Goal: Use online tool/utility: Utilize a website feature to perform a specific function

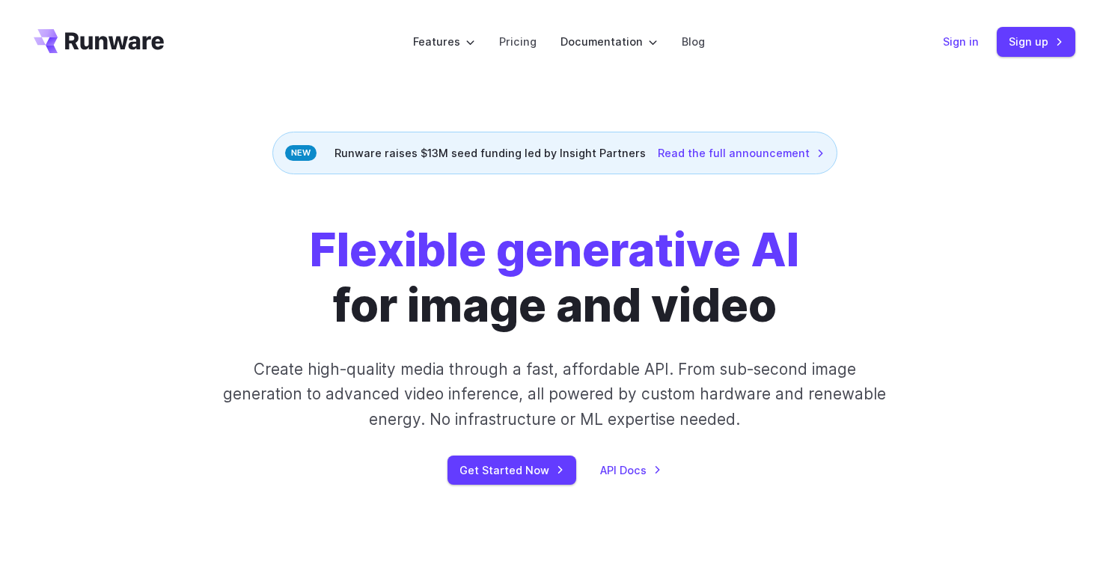
click at [968, 44] on link "Sign in" at bounding box center [961, 41] width 36 height 17
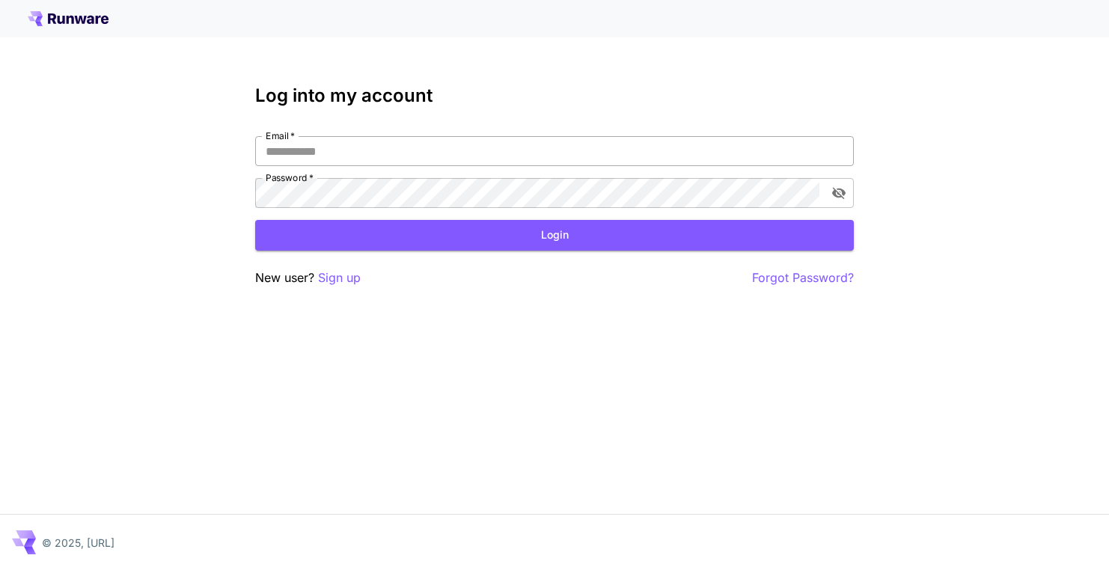
click at [372, 150] on input "Email   *" at bounding box center [554, 151] width 598 height 30
type input "**********"
click button "Login" at bounding box center [554, 235] width 598 height 31
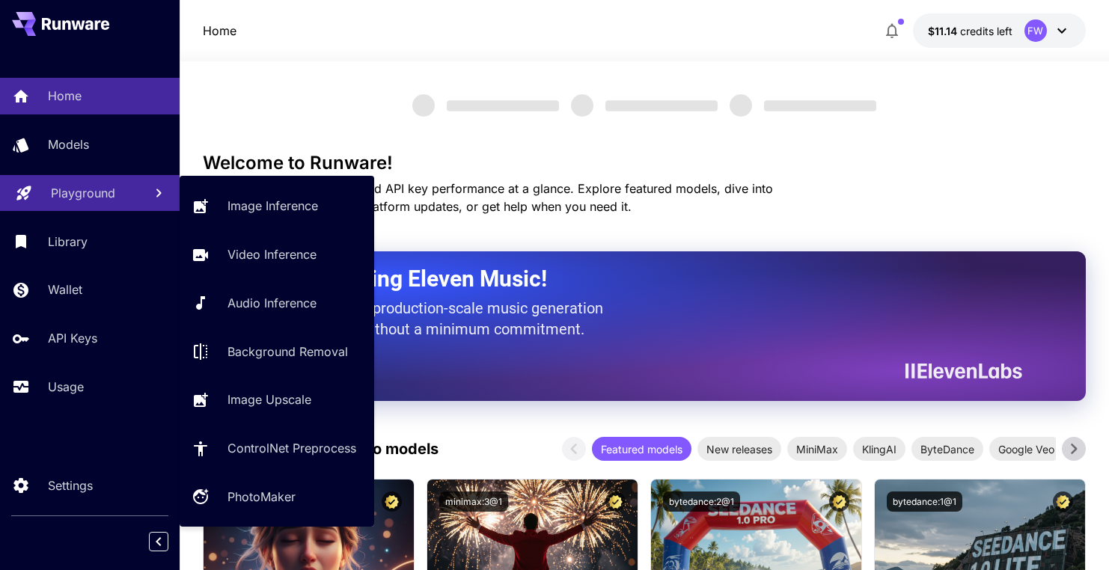
click at [85, 192] on p "Playground" at bounding box center [83, 193] width 64 height 18
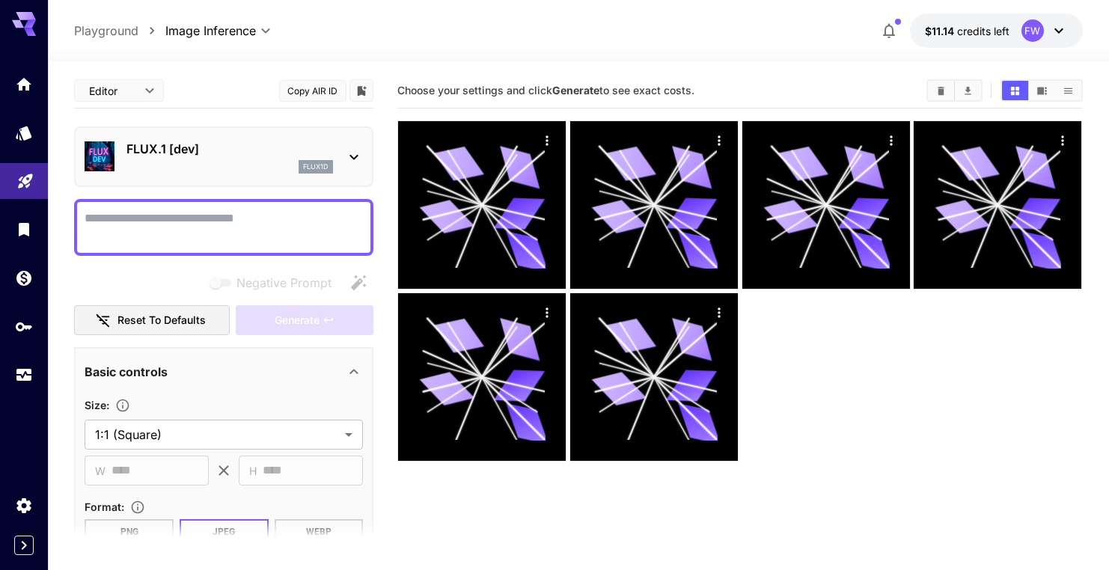
click at [353, 156] on icon at bounding box center [354, 157] width 18 height 18
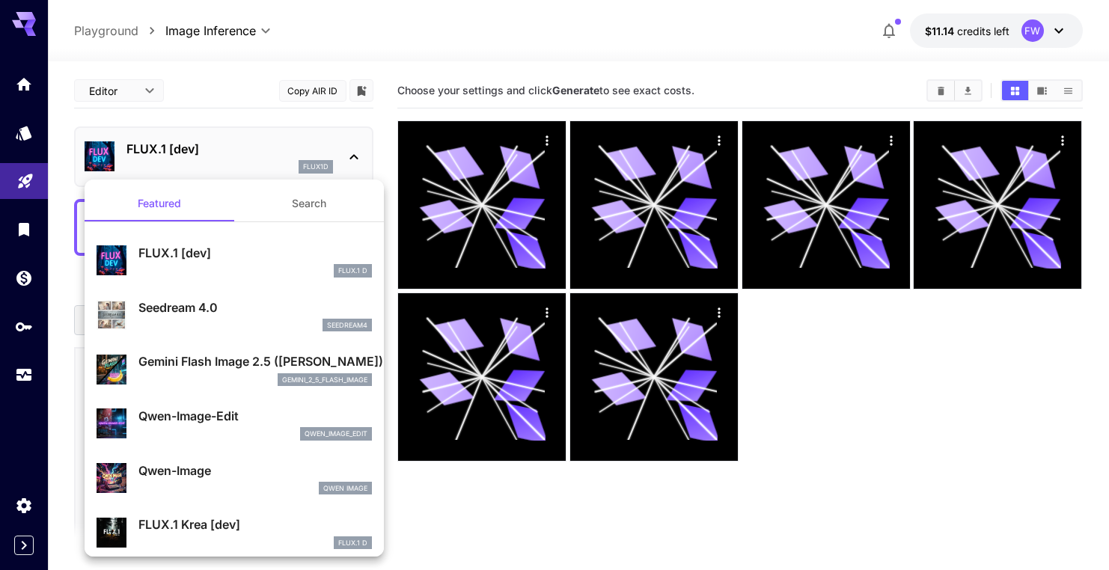
click at [431, 119] on div at bounding box center [554, 285] width 1109 height 570
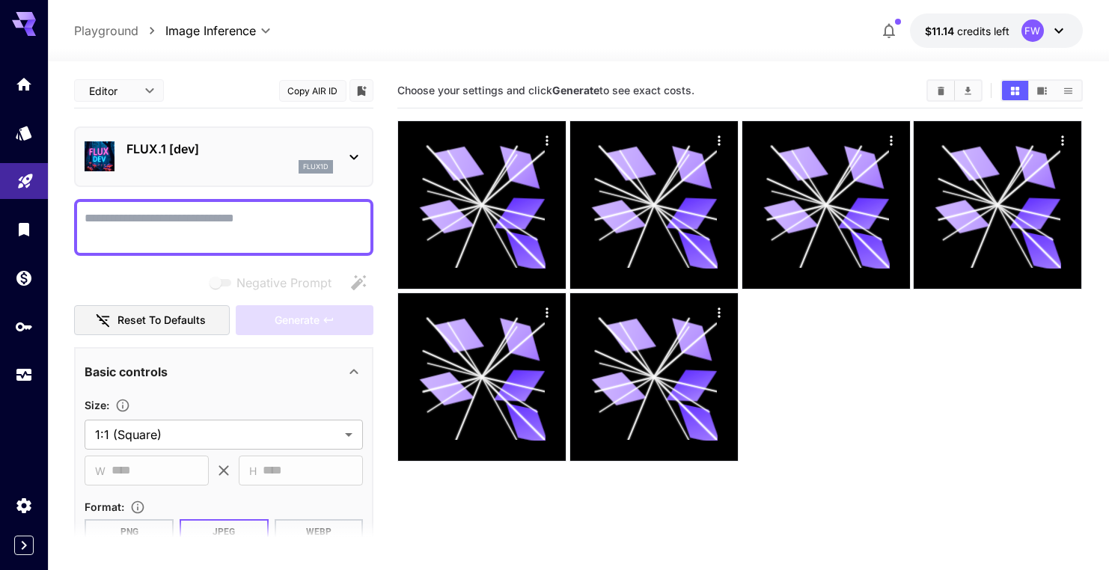
click at [152, 233] on textarea "Negative Prompt" at bounding box center [224, 227] width 278 height 36
paste textarea "**********"
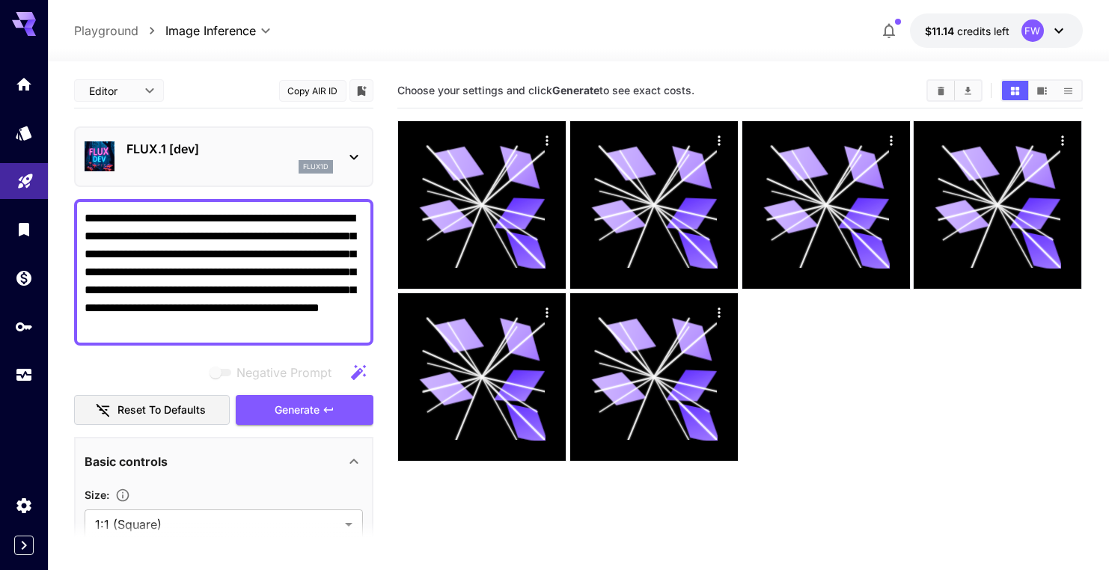
click at [280, 328] on textarea "**********" at bounding box center [224, 272] width 278 height 126
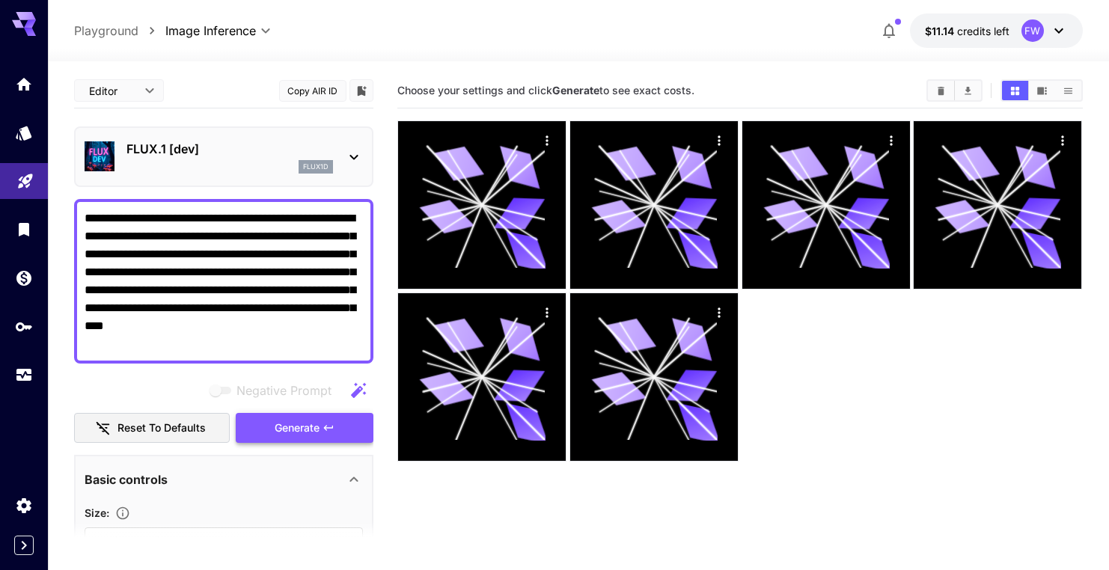
type textarea "**********"
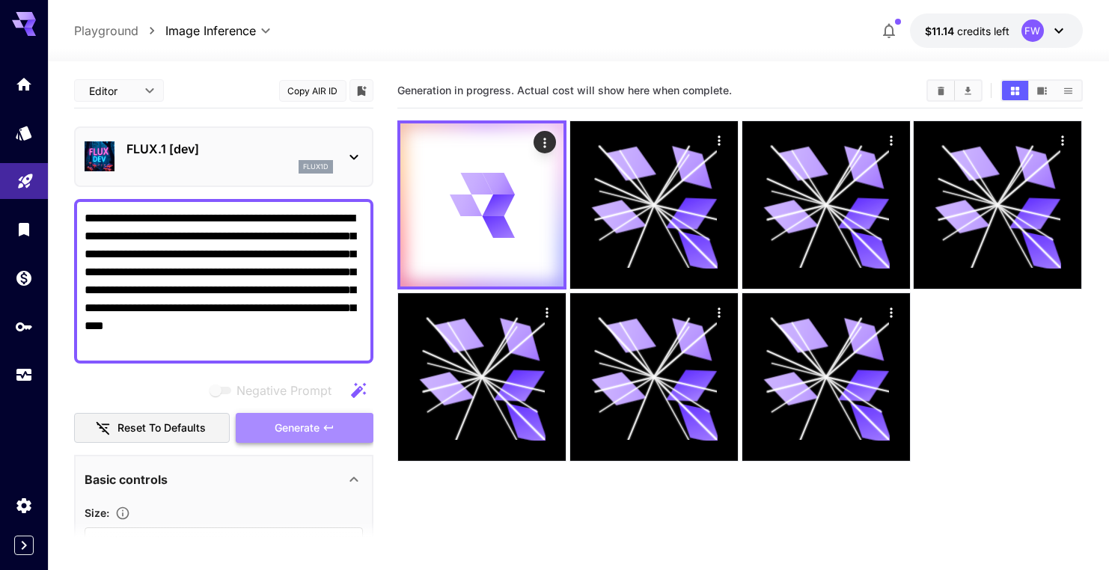
click at [325, 421] on button "Generate" at bounding box center [305, 428] width 138 height 31
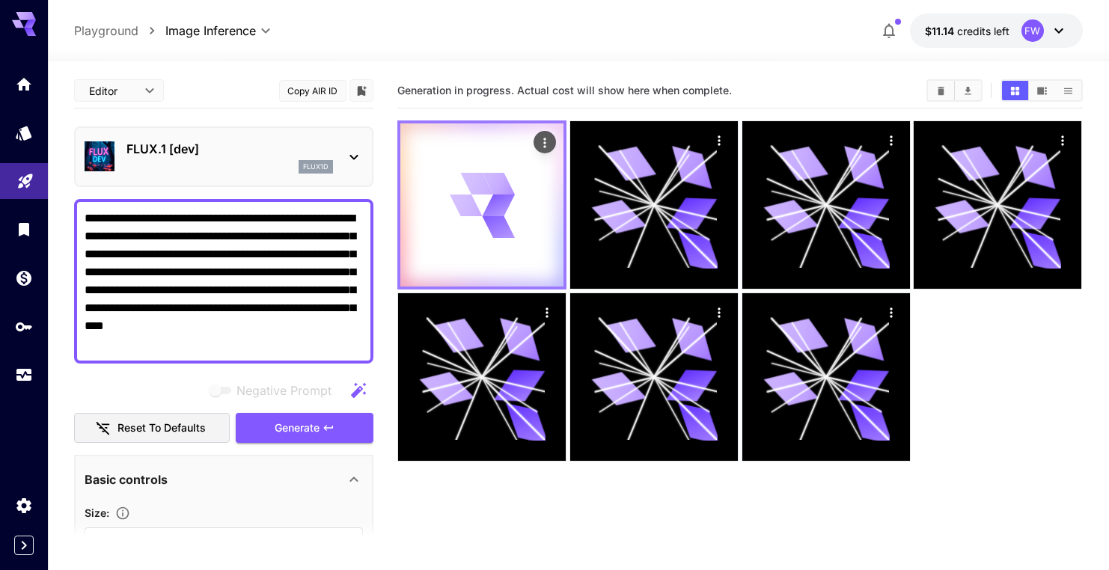
click at [509, 235] on icon at bounding box center [499, 227] width 33 height 22
click at [543, 141] on icon "Actions" at bounding box center [545, 142] width 15 height 15
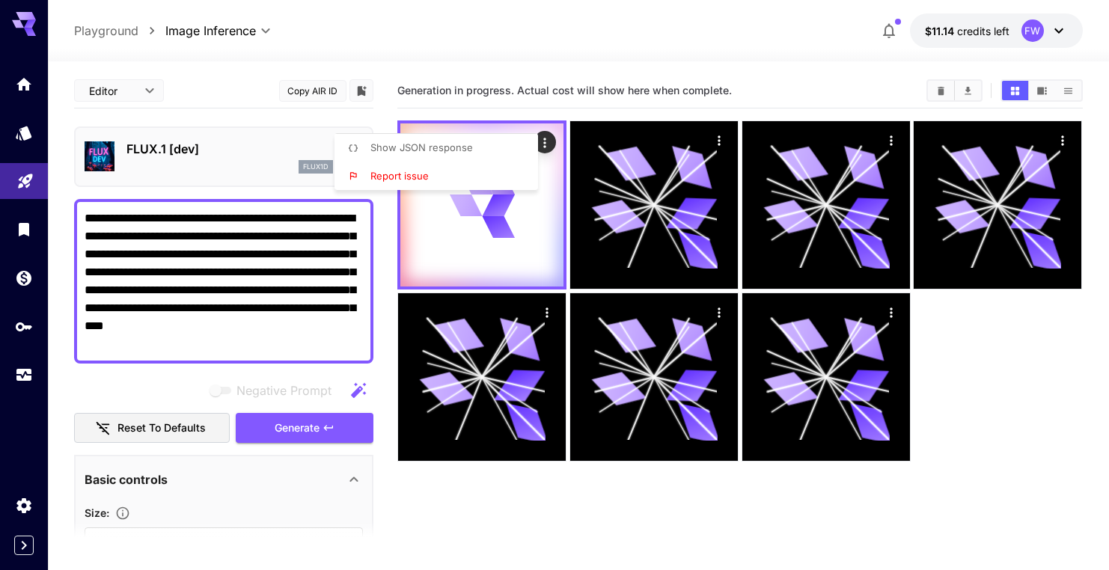
click at [804, 85] on div at bounding box center [554, 285] width 1109 height 570
click at [804, 85] on section "Generation in progress. Actual cost will show here when complete." at bounding box center [655, 91] width 517 height 14
click at [349, 167] on div "FLUX.1 [dev] flux1d" at bounding box center [224, 157] width 278 height 46
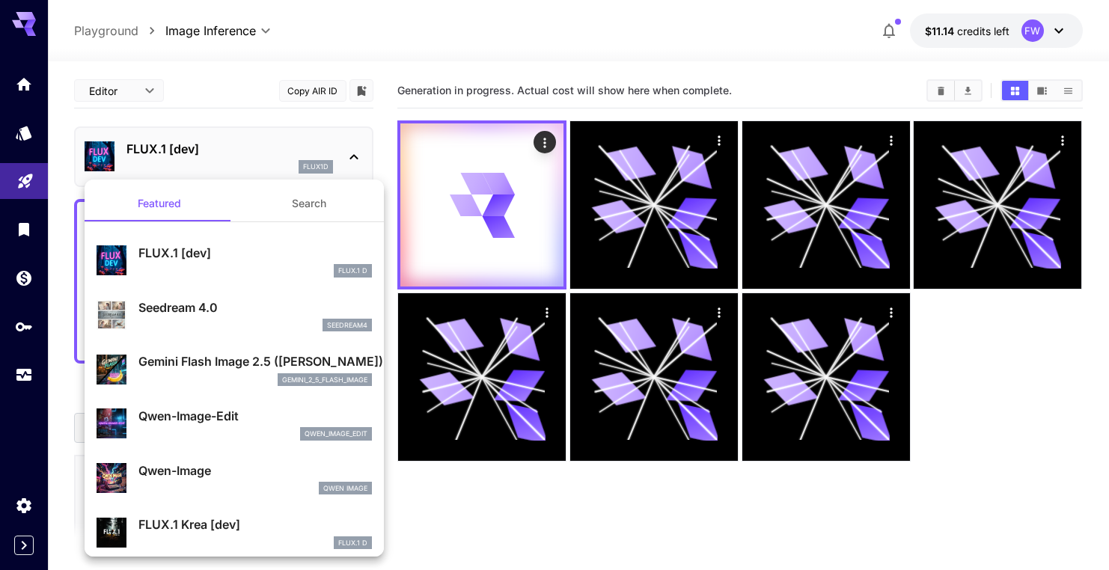
click at [566, 73] on div at bounding box center [554, 285] width 1109 height 570
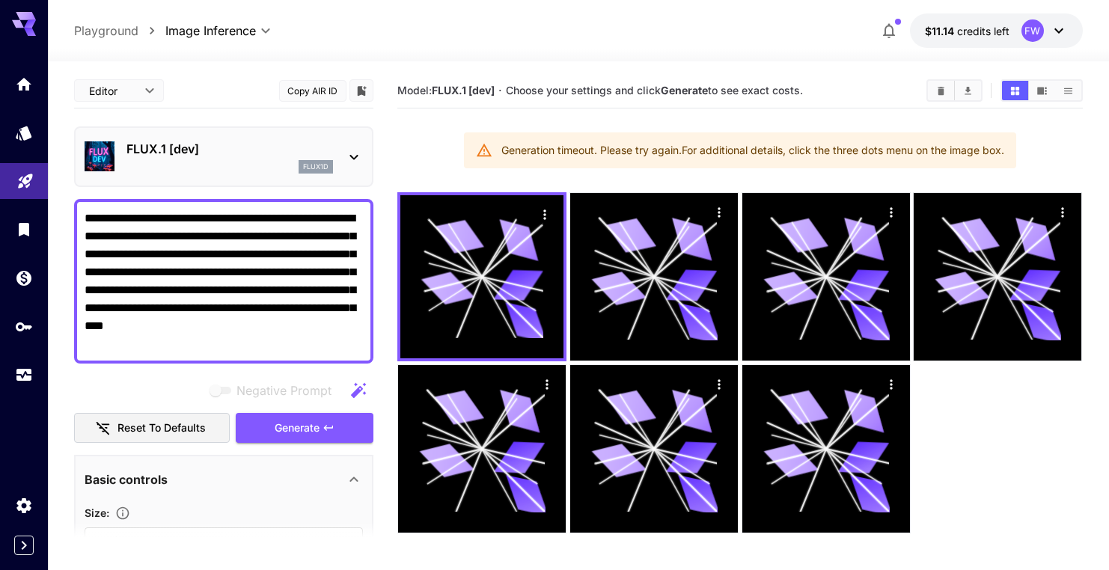
click at [340, 157] on div "FLUX.1 [dev] flux1d" at bounding box center [224, 157] width 278 height 46
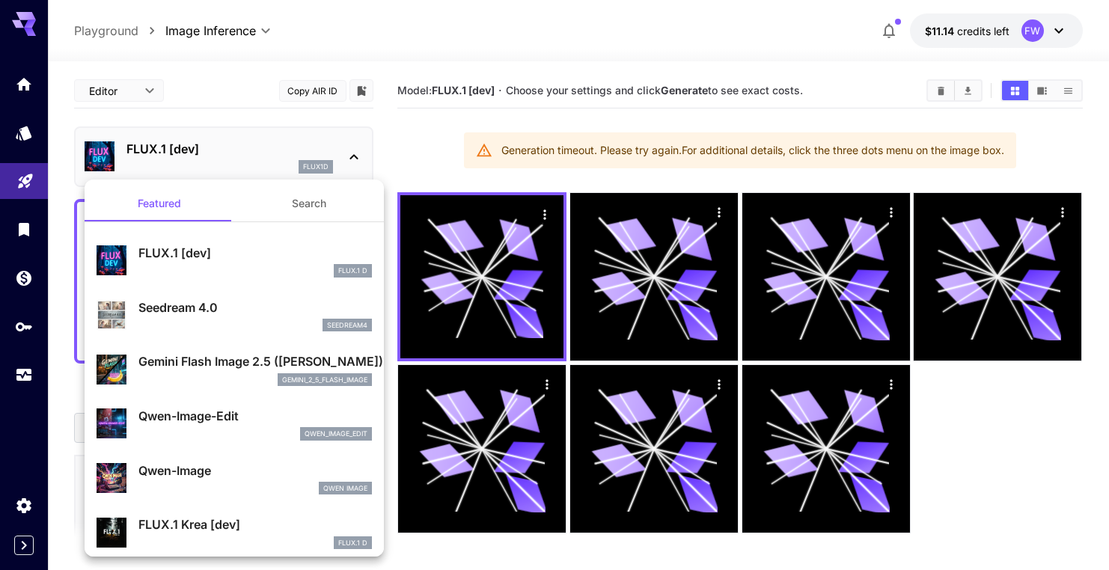
click at [25, 184] on div at bounding box center [554, 285] width 1109 height 570
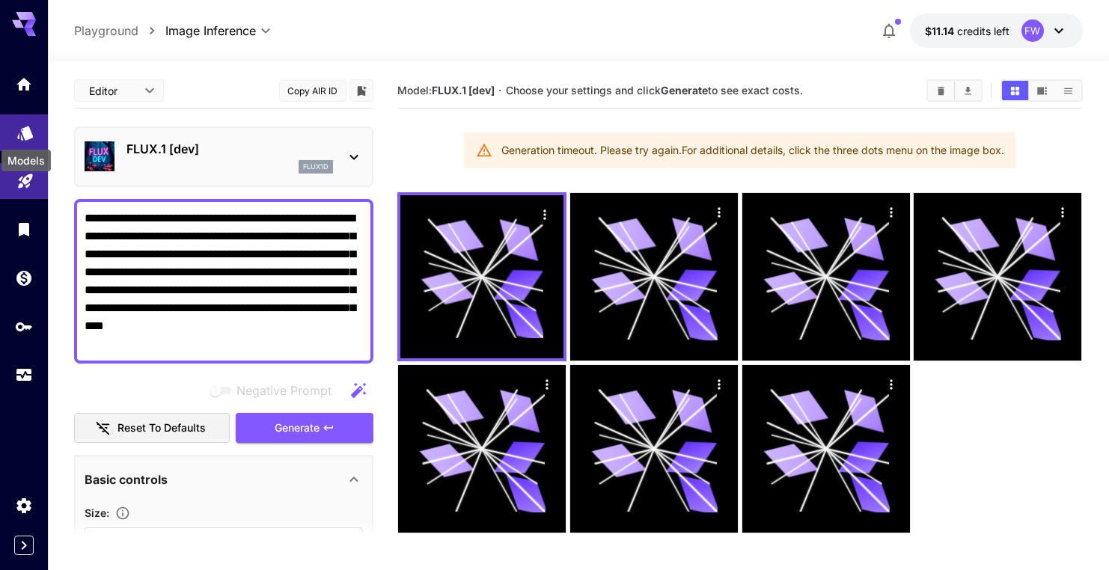
click at [19, 139] on div "Models" at bounding box center [26, 156] width 52 height 34
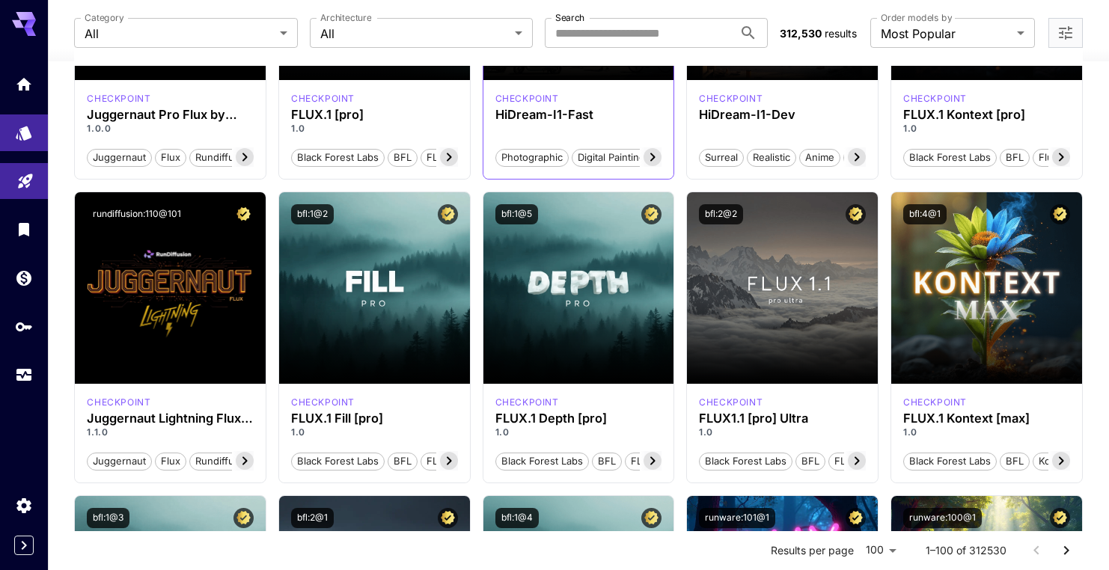
scroll to position [309, 0]
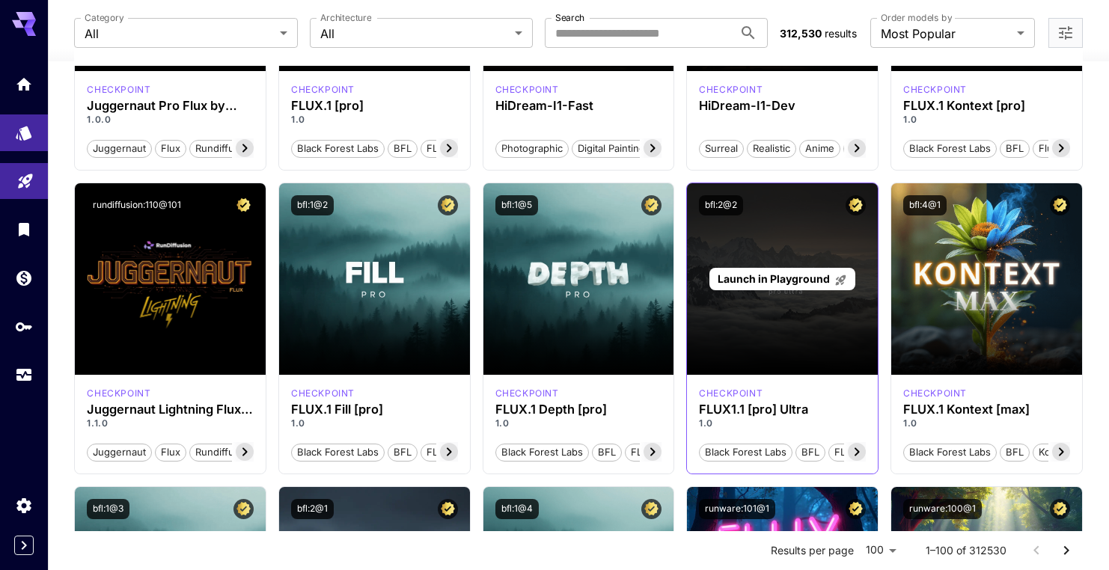
click at [794, 337] on div "Launch in Playground" at bounding box center [782, 279] width 191 height 192
click at [786, 281] on span "Launch in Playground" at bounding box center [773, 278] width 112 height 13
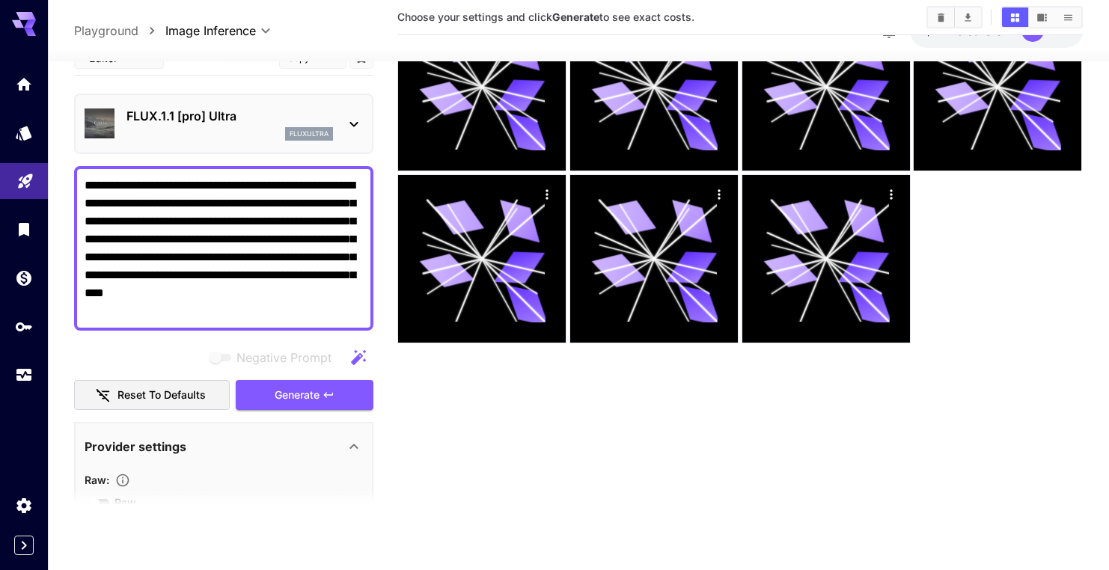
scroll to position [118, 0]
click at [23, 132] on icon "Models" at bounding box center [25, 128] width 16 height 14
